Goal: Check status: Check status

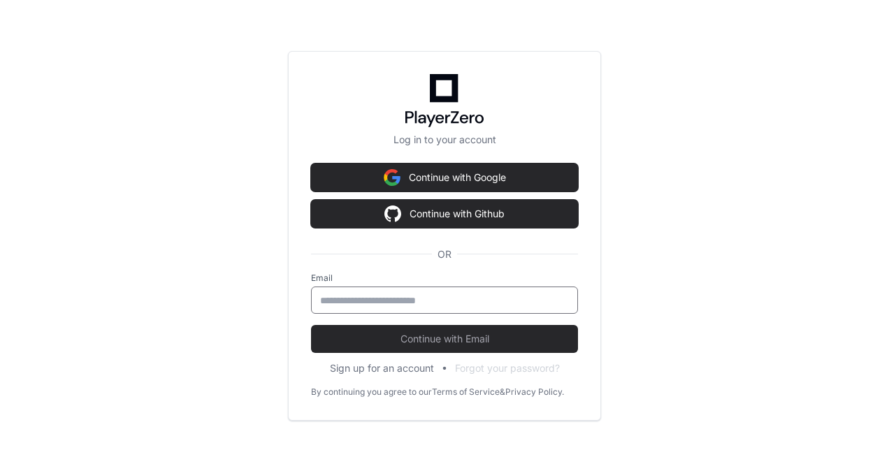
click at [409, 293] on input "email" at bounding box center [444, 300] width 249 height 14
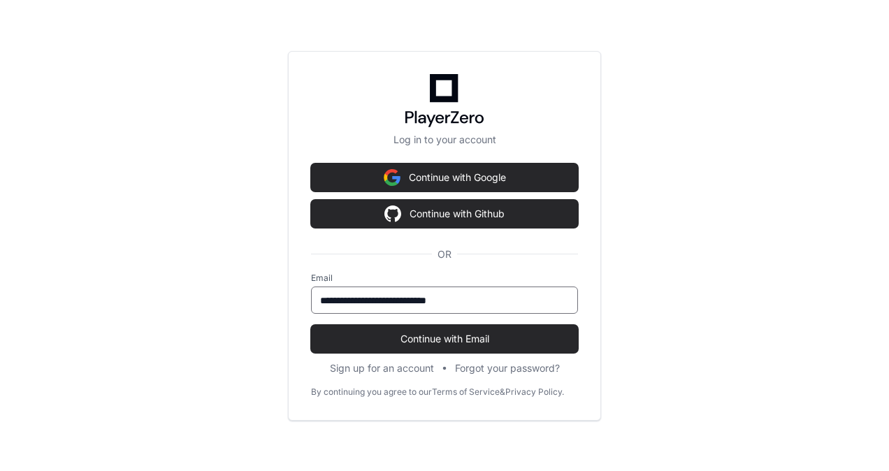
type input "**********"
click at [311, 325] on button "Continue with Email" at bounding box center [444, 339] width 267 height 28
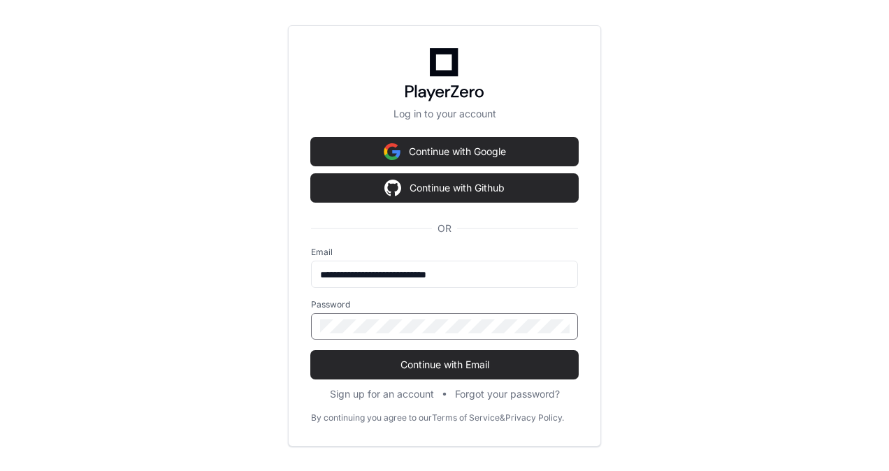
click at [311, 351] on button "Continue with Email" at bounding box center [444, 365] width 267 height 28
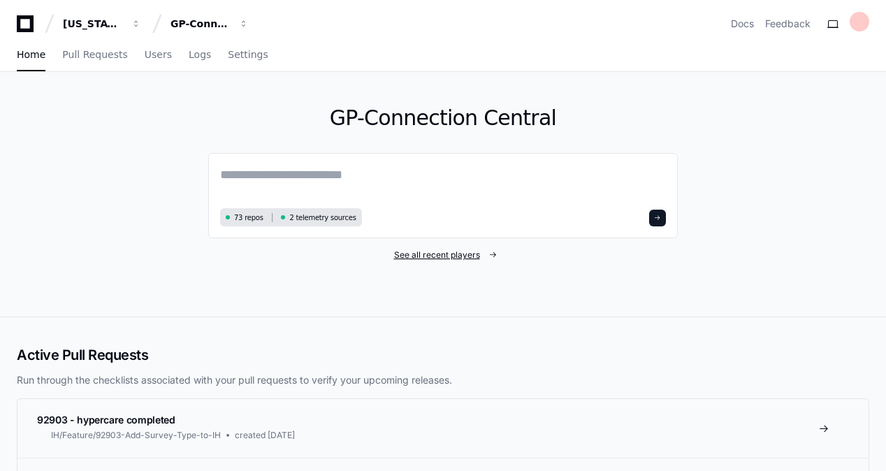
click at [465, 256] on span "See all recent players" at bounding box center [437, 254] width 86 height 11
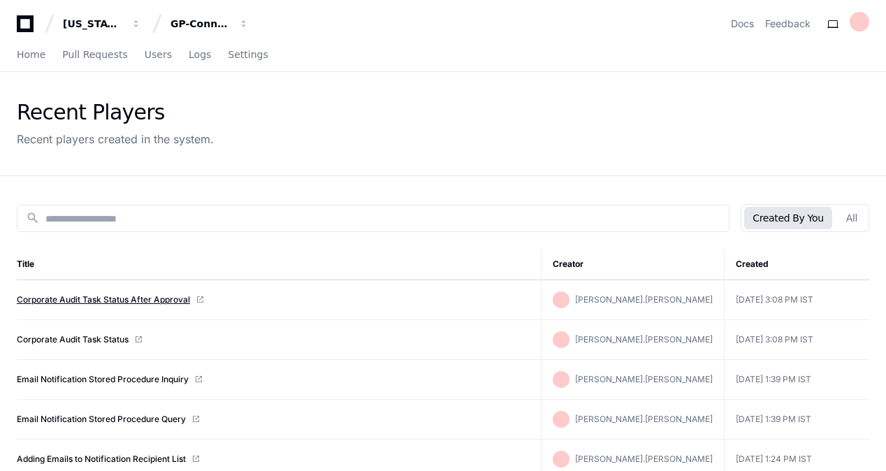
click at [170, 300] on link "Corporate Audit Task Status After Approval" at bounding box center [103, 299] width 173 height 11
